Goal: Task Accomplishment & Management: Use online tool/utility

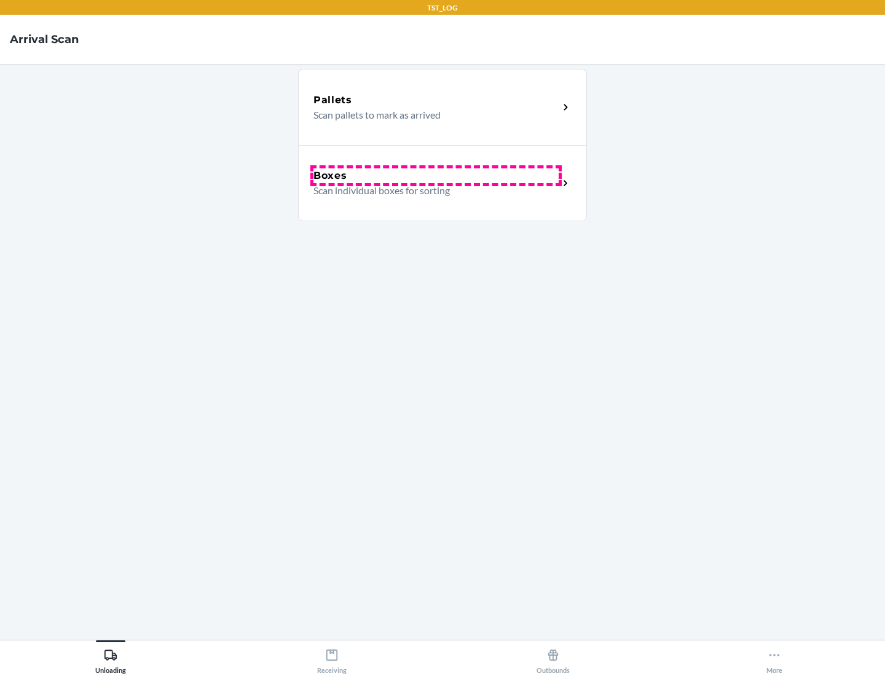
click at [436, 176] on div "Boxes" at bounding box center [435, 175] width 245 height 15
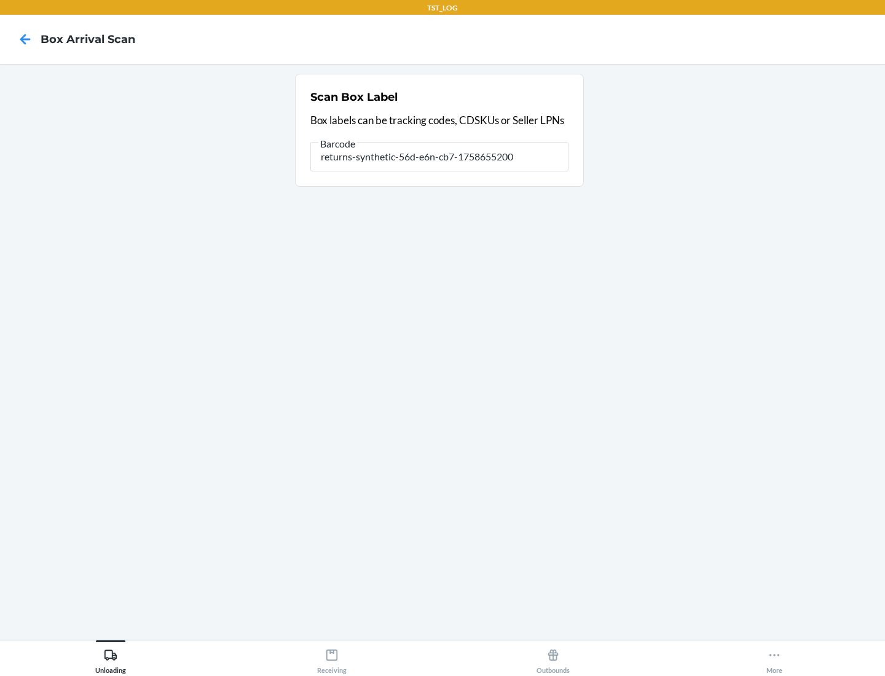
type input "returns-synthetic-56d-e6n-cb7-1758655200"
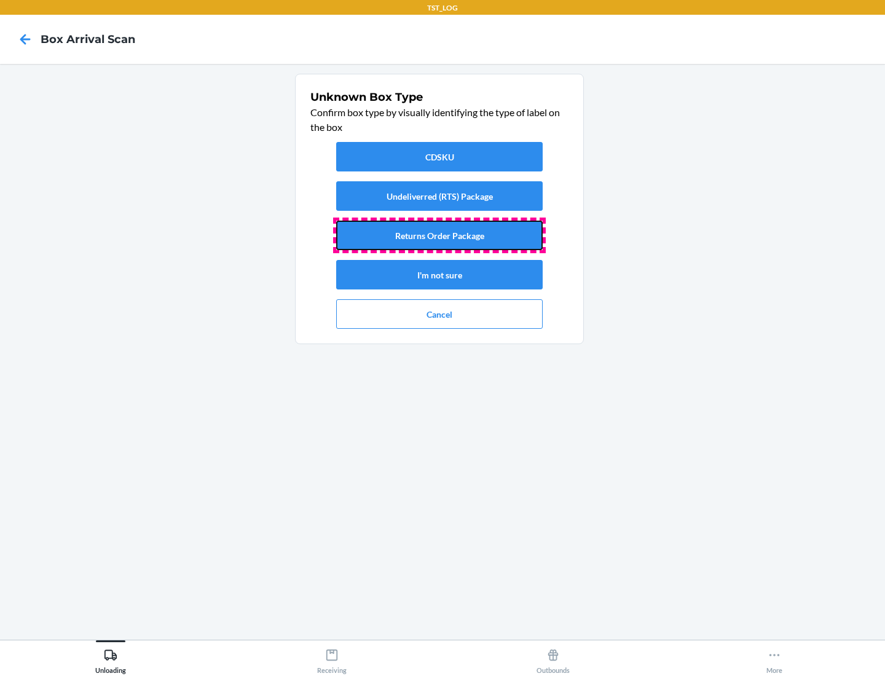
click at [439, 235] on button "Returns Order Package" at bounding box center [439, 236] width 207 height 30
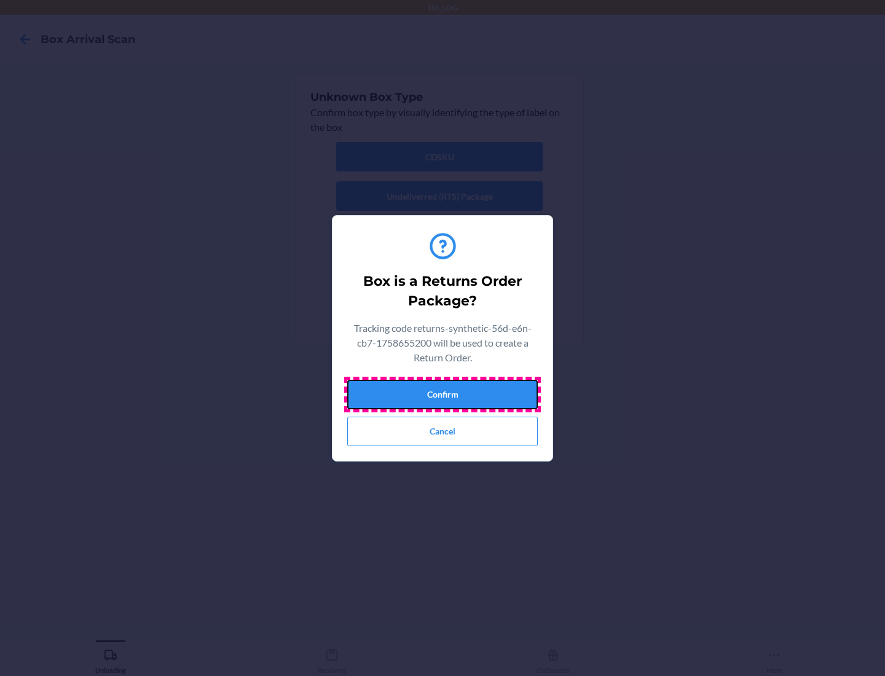
click at [443, 394] on button "Confirm" at bounding box center [442, 395] width 191 height 30
